Goal: Transaction & Acquisition: Purchase product/service

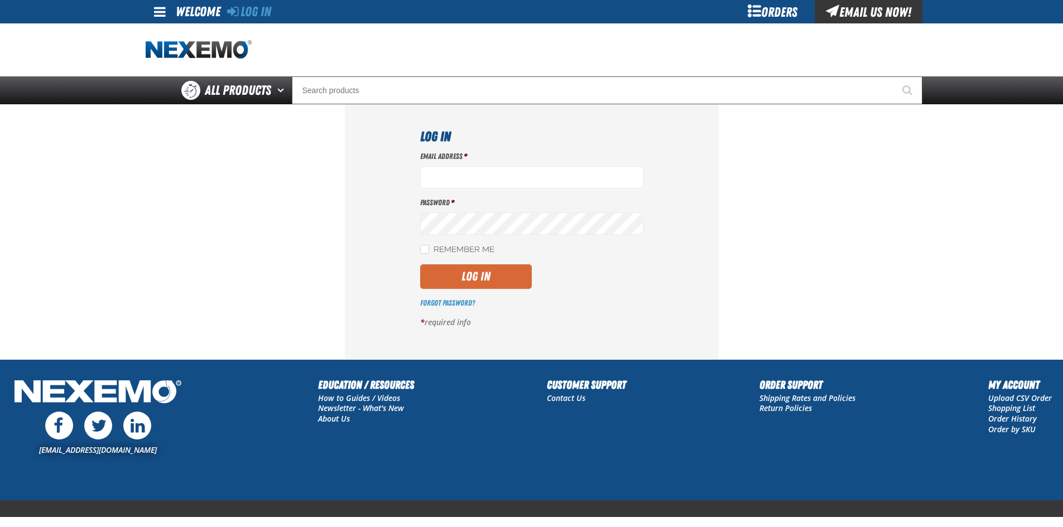
type input "ltucker03@vtaig.com"
click at [485, 280] on button "Log In" at bounding box center [476, 276] width 112 height 25
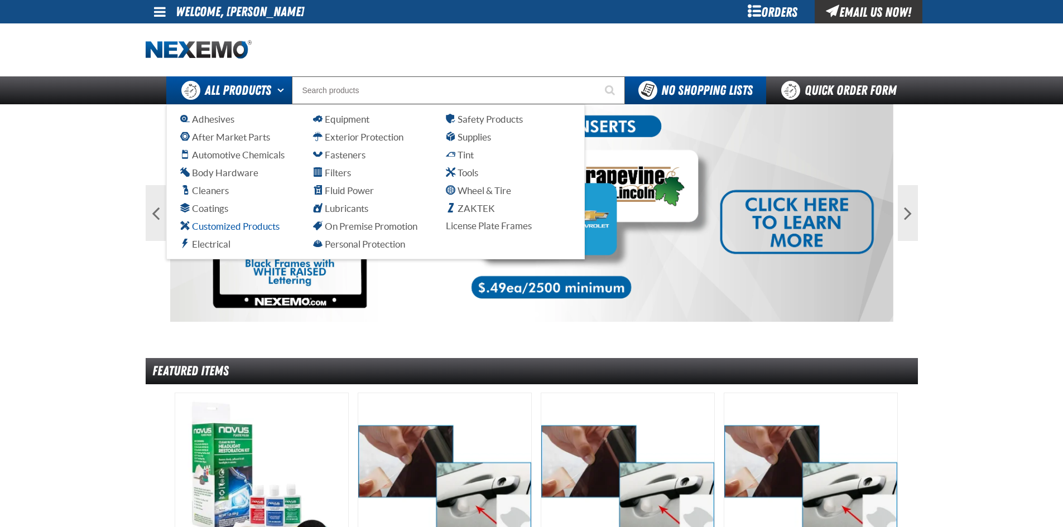
click at [247, 229] on span "Customized Products" at bounding box center [229, 226] width 99 height 11
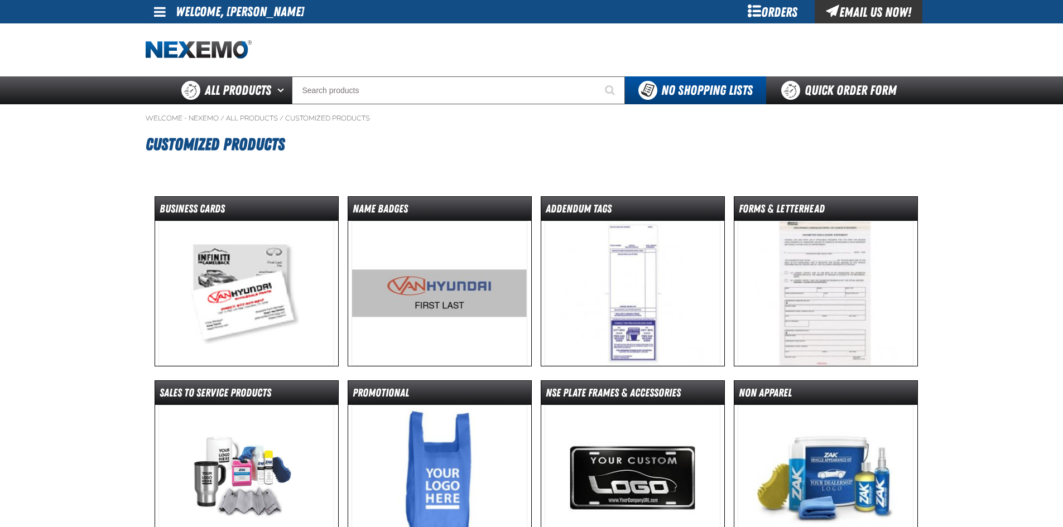
click at [684, 143] on h1 "Customized Products" at bounding box center [532, 144] width 772 height 30
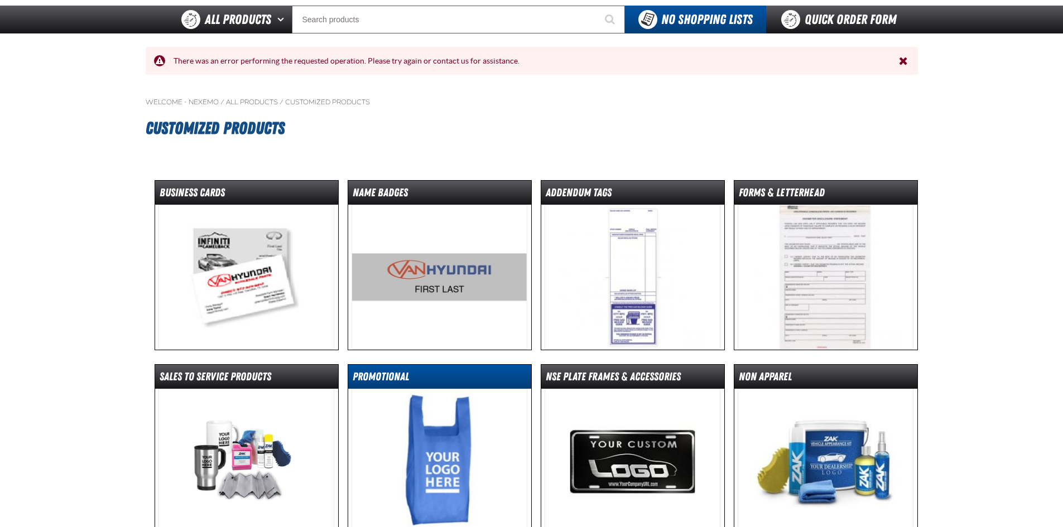
scroll to position [56, 0]
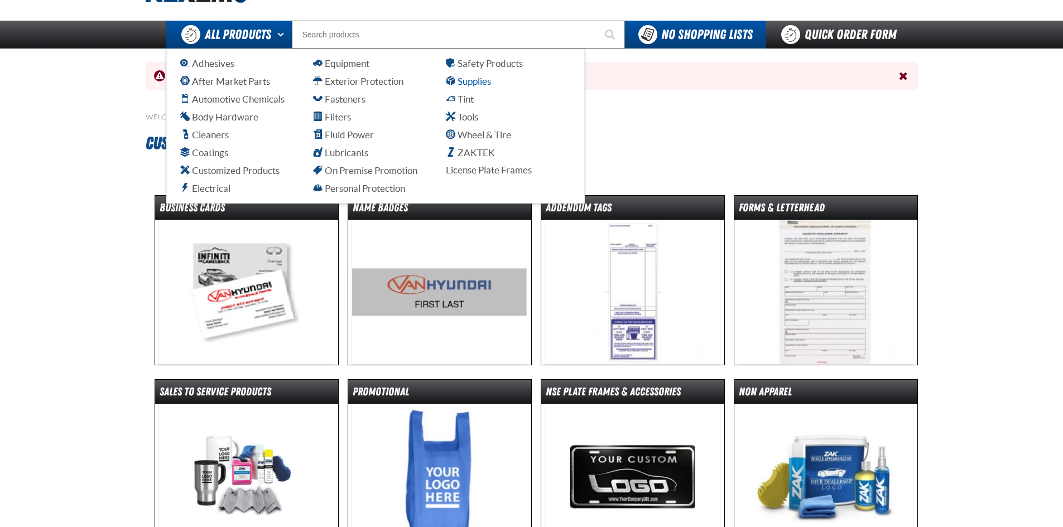
click at [479, 85] on span "Supplies" at bounding box center [468, 81] width 45 height 11
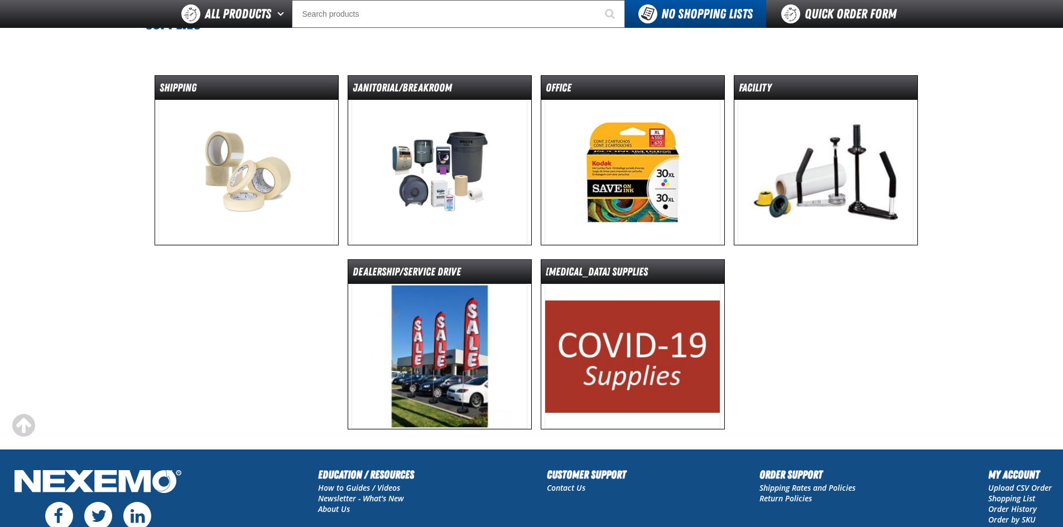
scroll to position [148, 0]
